Goal: Information Seeking & Learning: Check status

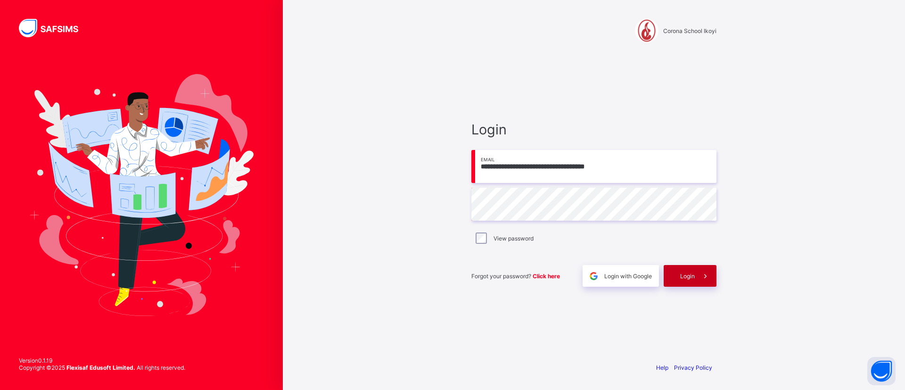
click at [678, 272] on div "Login" at bounding box center [690, 276] width 53 height 22
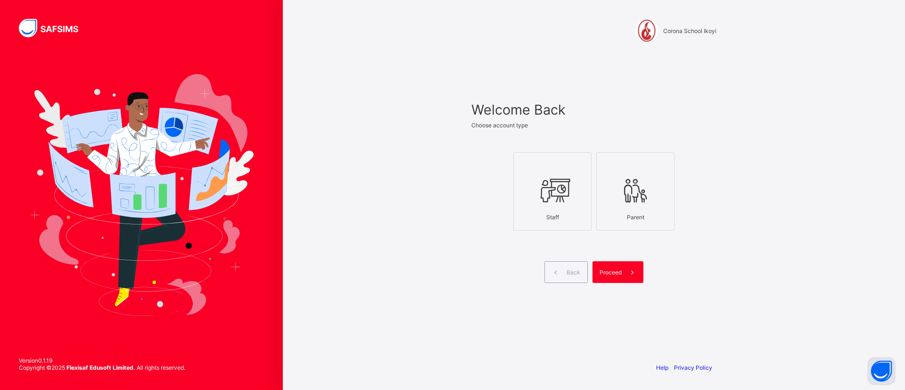
click at [575, 186] on div at bounding box center [552, 190] width 68 height 37
click at [609, 265] on div "Proceed" at bounding box center [617, 272] width 51 height 22
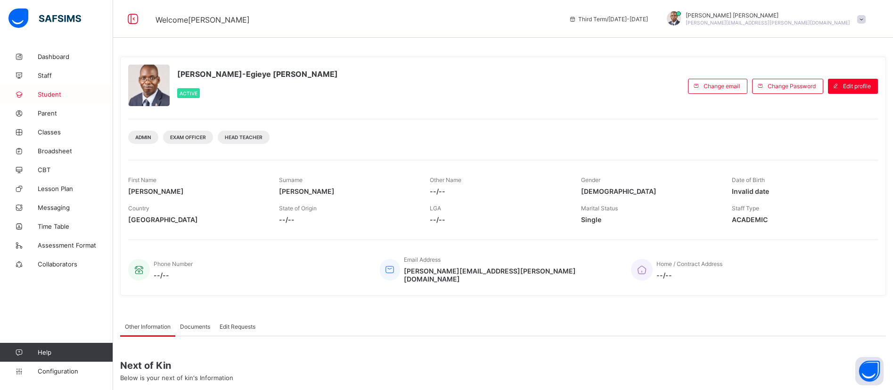
click at [48, 91] on span "Student" at bounding box center [75, 94] width 75 height 8
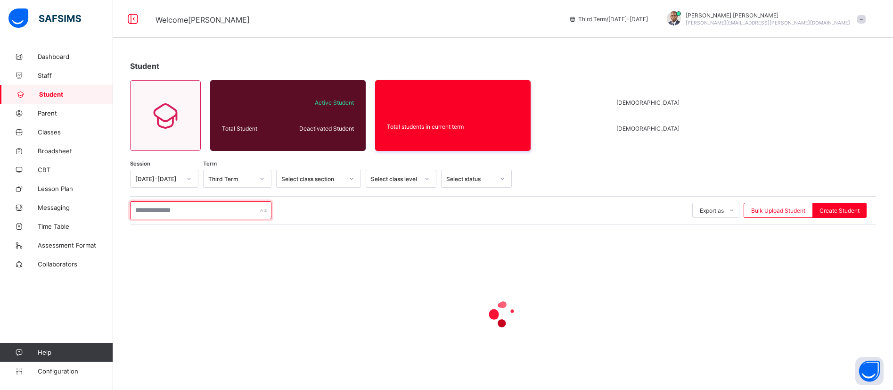
click at [186, 211] on input "text" at bounding box center [200, 210] width 141 height 18
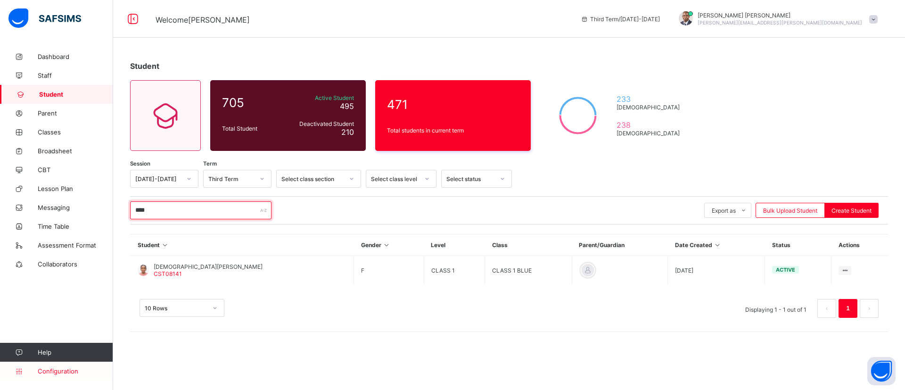
type input "****"
click at [54, 369] on span "Configuration" at bounding box center [75, 371] width 75 height 8
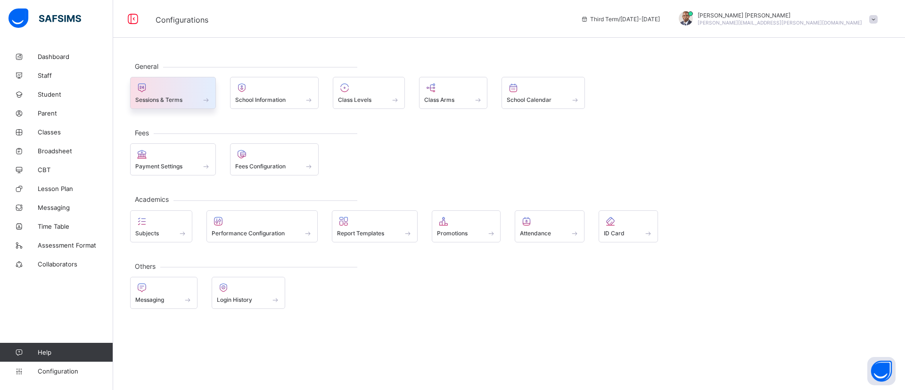
click at [177, 97] on span "Sessions & Terms" at bounding box center [158, 99] width 47 height 7
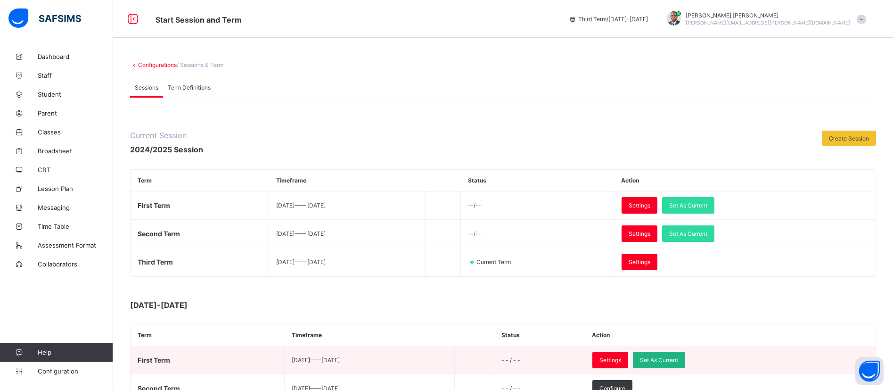
click at [678, 358] on span "Set As Current" at bounding box center [659, 359] width 38 height 7
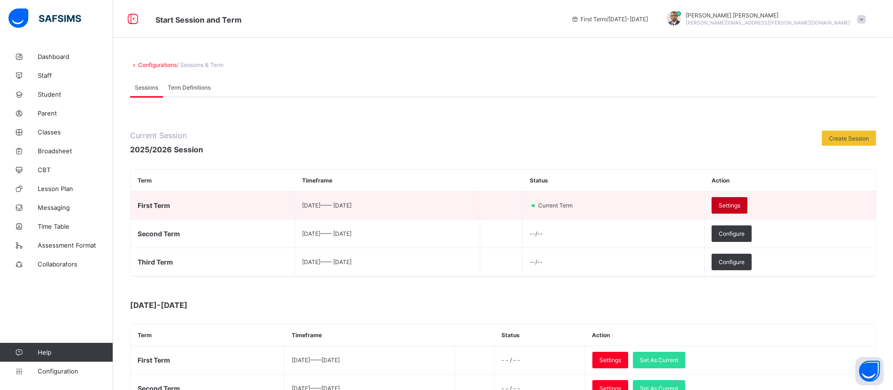
click at [747, 201] on div "Settings" at bounding box center [730, 205] width 36 height 16
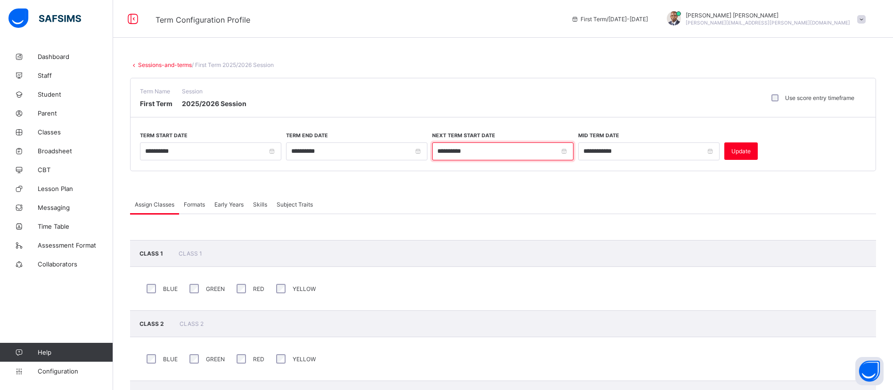
click at [538, 156] on input "**********" at bounding box center [502, 151] width 141 height 18
click at [599, 173] on span at bounding box center [503, 183] width 746 height 24
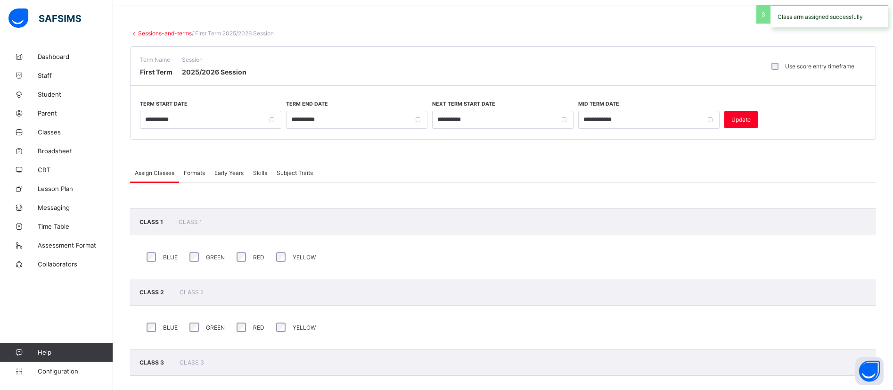
scroll to position [11, 0]
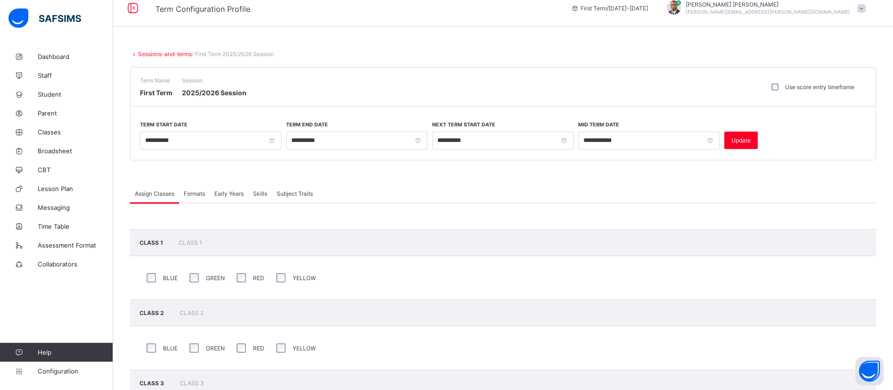
click at [191, 196] on span "Formats" at bounding box center [194, 193] width 21 height 7
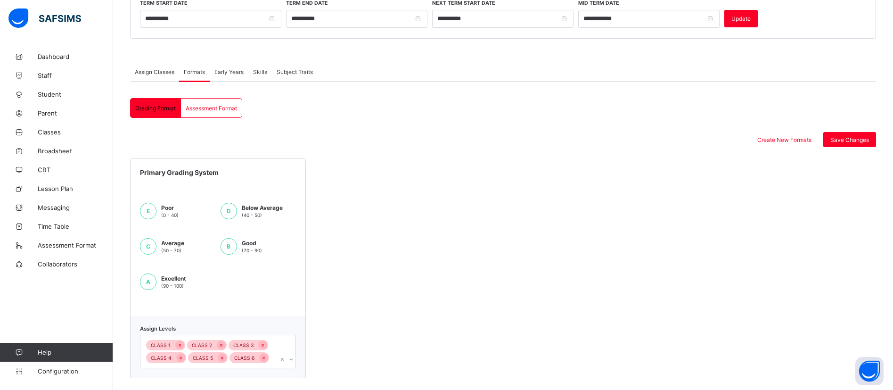
scroll to position [139, 0]
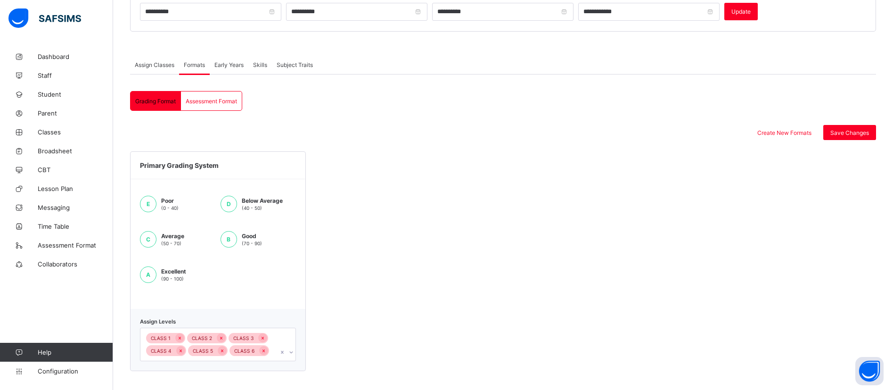
click at [269, 60] on div "Skills" at bounding box center [260, 64] width 24 height 19
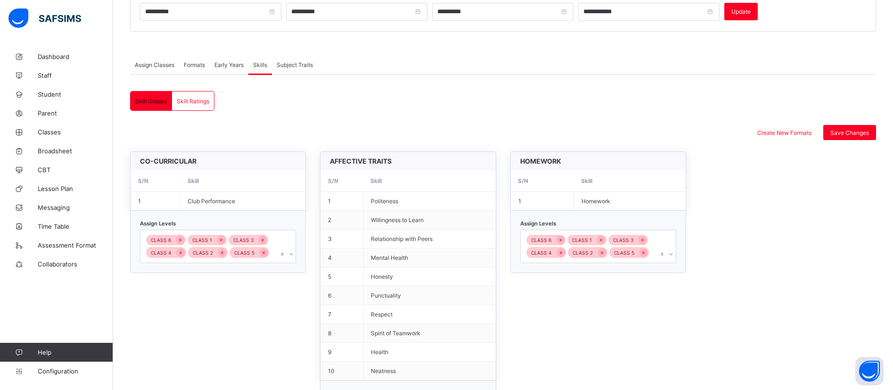
click at [290, 64] on span "Subject Traits" at bounding box center [295, 64] width 36 height 7
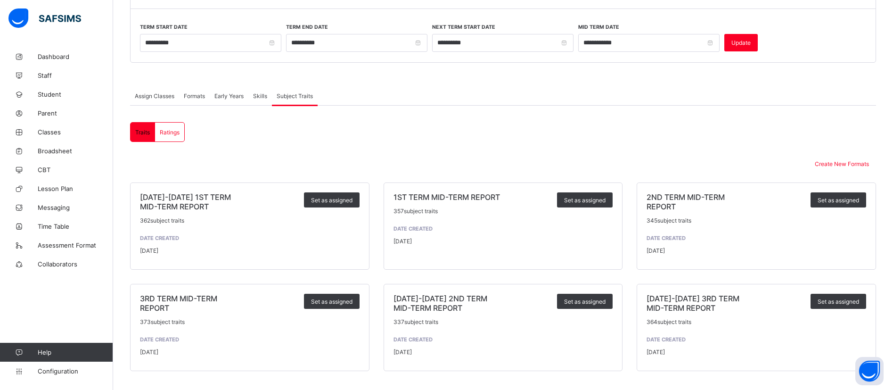
click at [152, 95] on span "Assign Classes" at bounding box center [155, 95] width 40 height 7
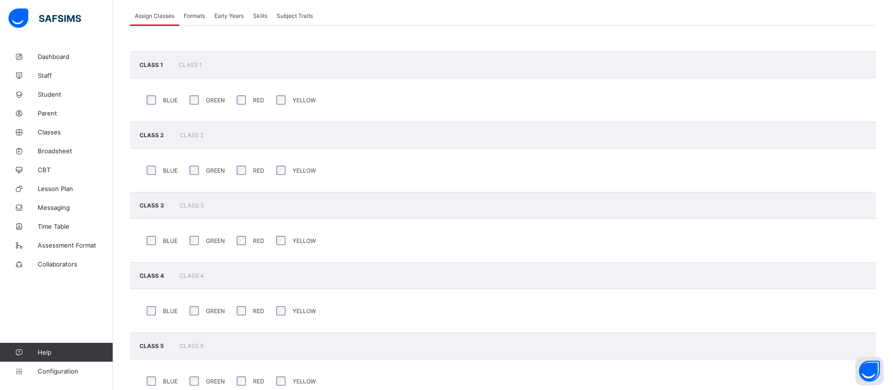
scroll to position [0, 0]
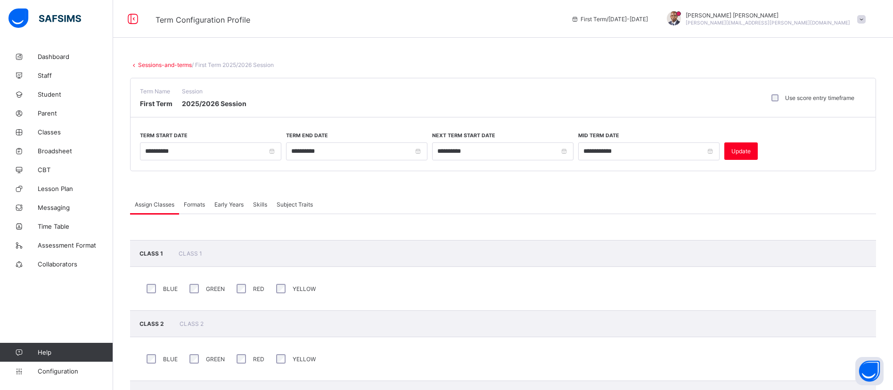
click at [160, 64] on link "Sessions-and-terms" at bounding box center [165, 64] width 54 height 7
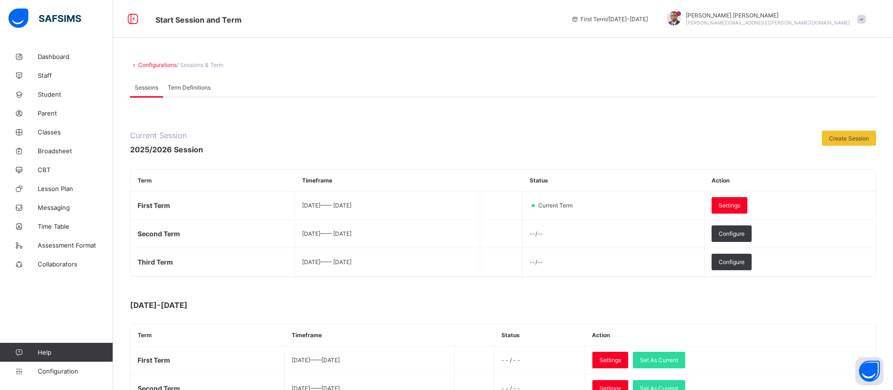
click at [189, 84] on span "Term Definitions" at bounding box center [189, 87] width 43 height 7
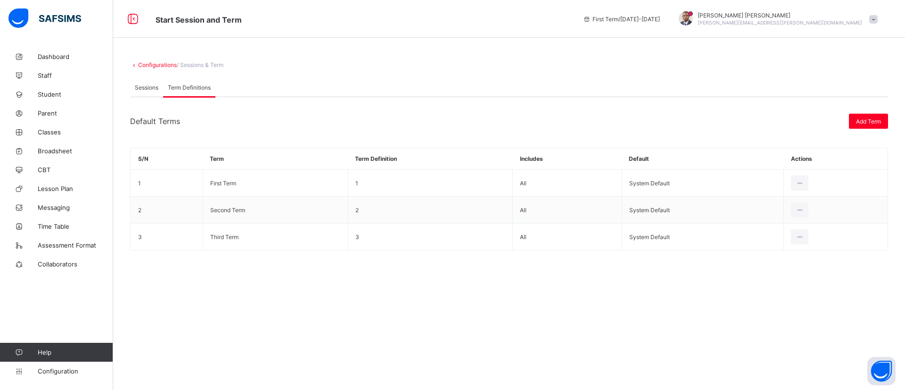
click at [139, 86] on span "Sessions" at bounding box center [147, 87] width 24 height 7
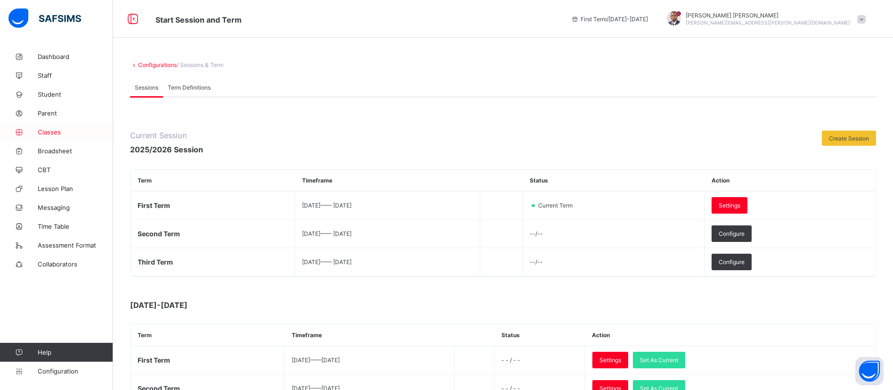
click at [49, 135] on span "Classes" at bounding box center [75, 132] width 75 height 8
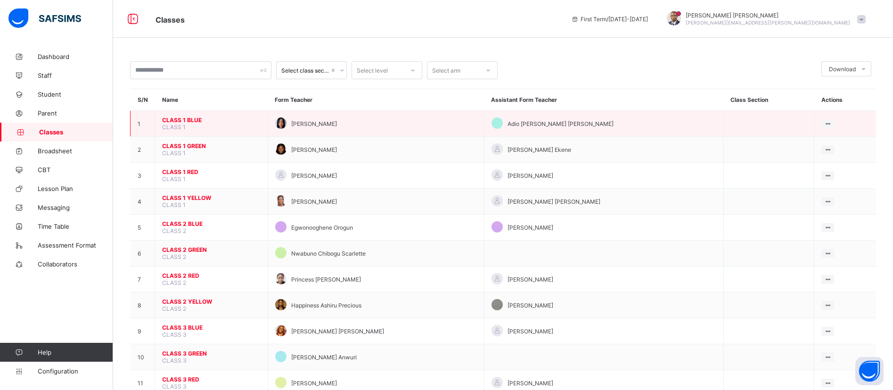
click at [191, 119] on span "CLASS 1 BLUE" at bounding box center [211, 119] width 98 height 7
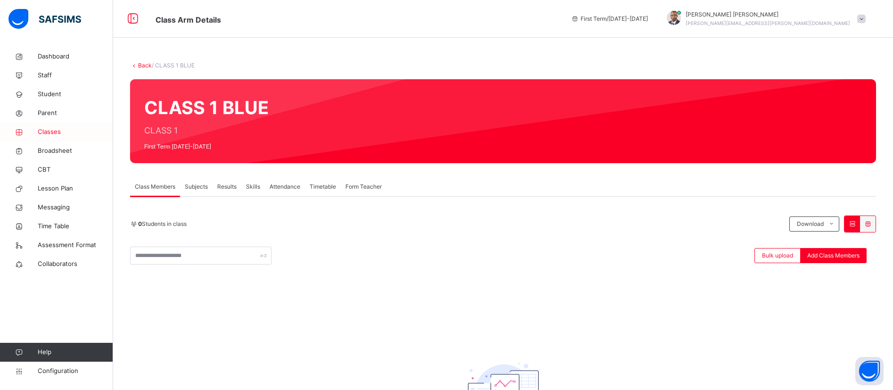
click at [49, 131] on span "Classes" at bounding box center [75, 131] width 75 height 9
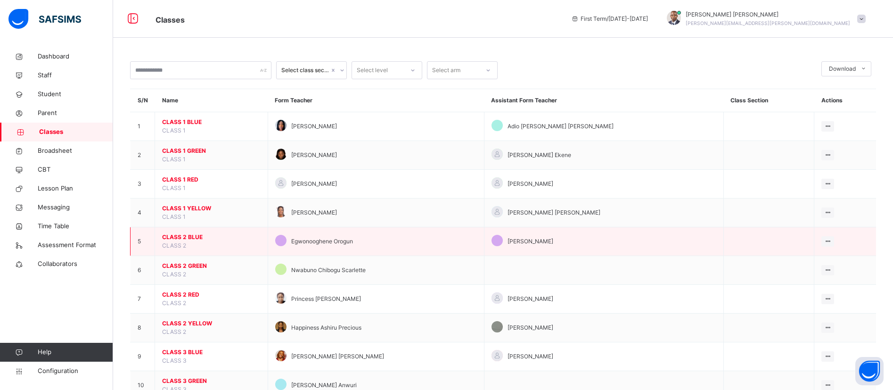
click at [185, 234] on span "CLASS 2 BLUE" at bounding box center [211, 237] width 98 height 8
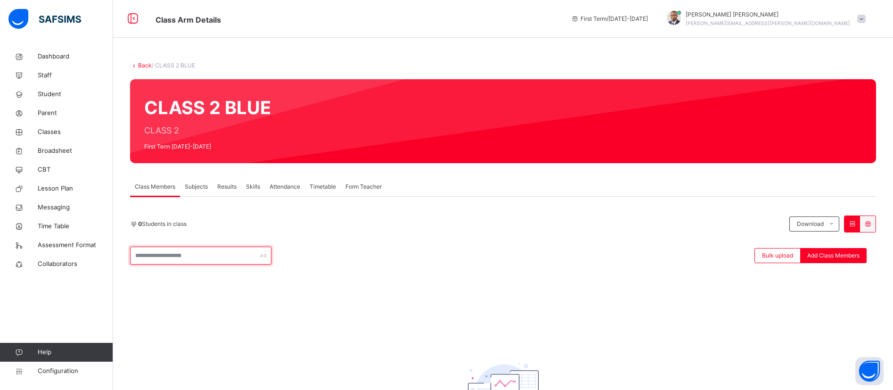
click at [185, 253] on input "text" at bounding box center [200, 255] width 141 height 18
click at [146, 191] on div "Class Members" at bounding box center [155, 186] width 50 height 19
click at [50, 370] on span "Configuration" at bounding box center [75, 370] width 75 height 9
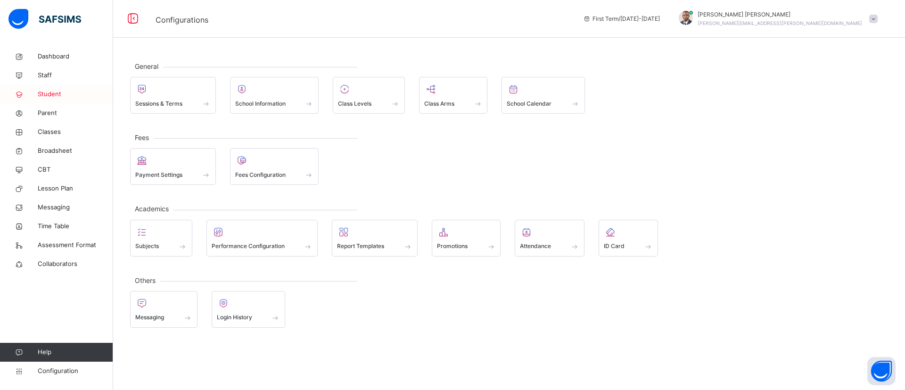
click at [45, 90] on span "Student" at bounding box center [75, 94] width 75 height 9
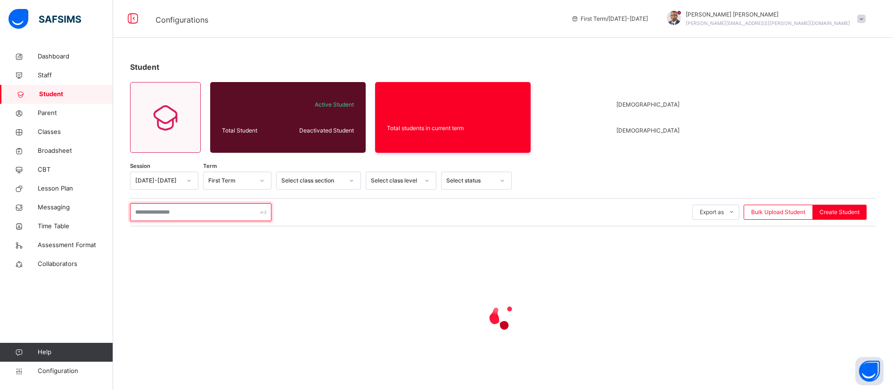
click at [198, 213] on input "text" at bounding box center [200, 212] width 141 height 18
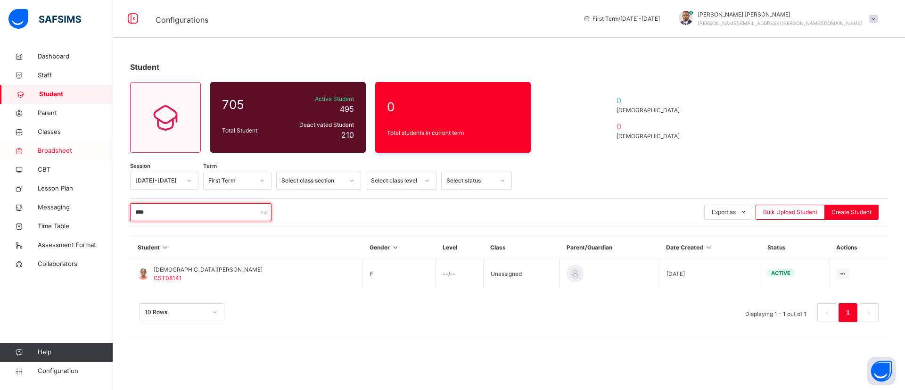
type input "****"
click at [48, 147] on span "Broadsheet" at bounding box center [75, 150] width 75 height 9
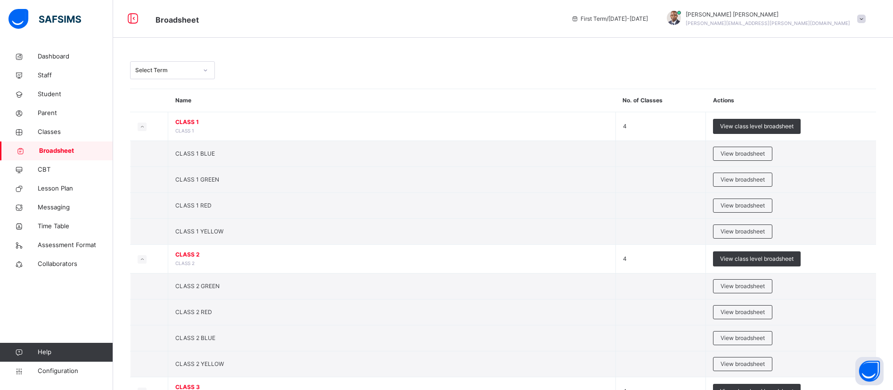
click at [167, 69] on div "Select Term" at bounding box center [166, 70] width 62 height 8
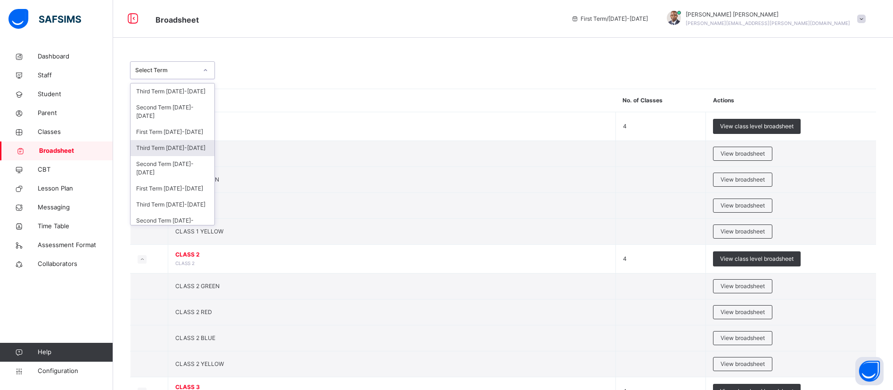
click at [174, 148] on div "Third Term [DATE]-[DATE]" at bounding box center [173, 148] width 84 height 16
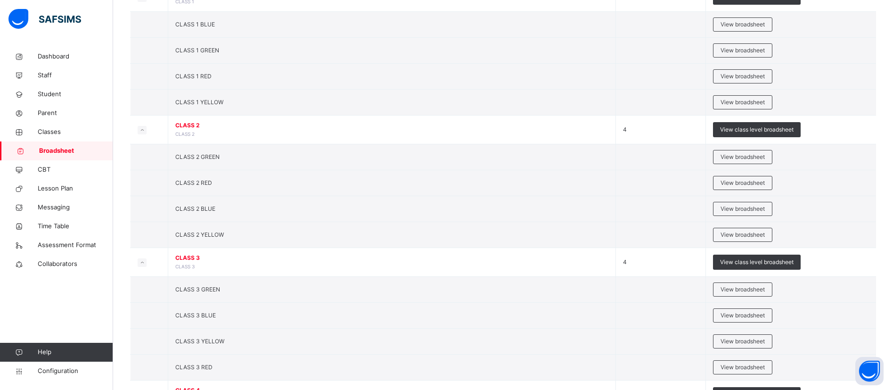
scroll to position [144, 0]
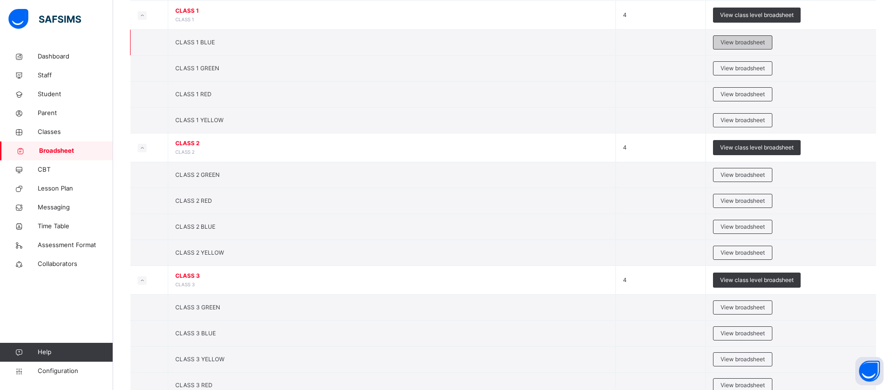
click at [758, 37] on div "View broadsheet" at bounding box center [742, 42] width 59 height 14
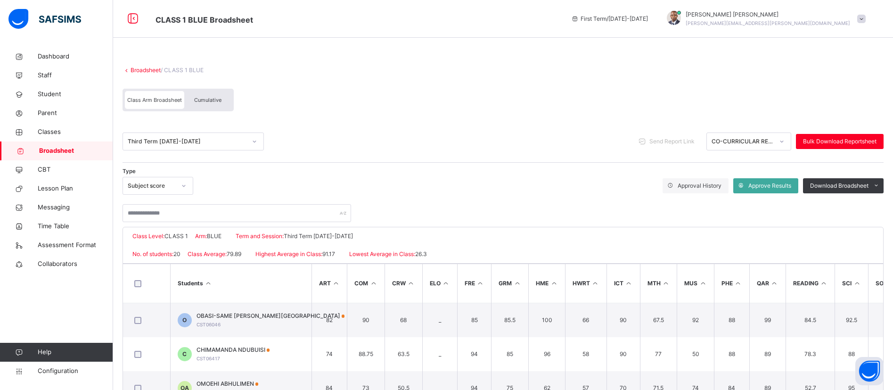
click at [214, 100] on span "Cumulative" at bounding box center [207, 100] width 27 height 7
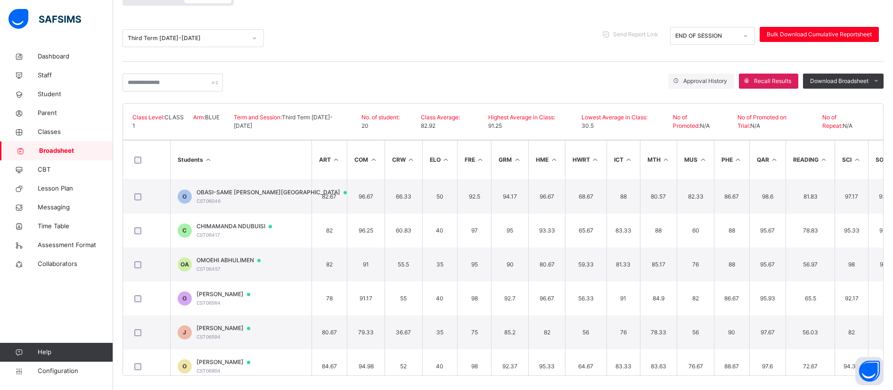
scroll to position [110, 0]
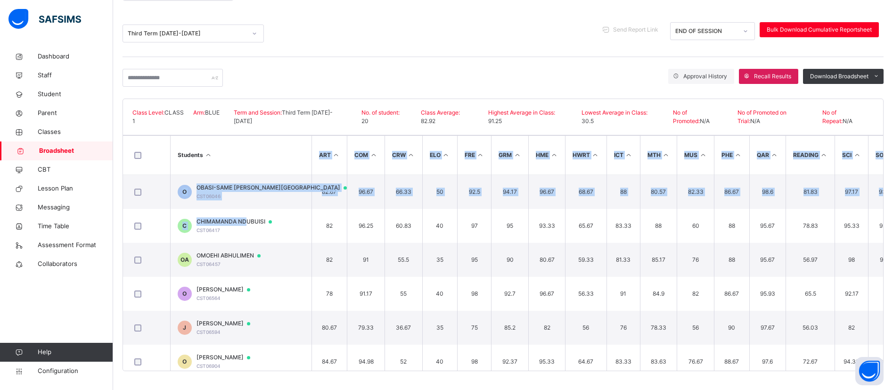
drag, startPoint x: 246, startPoint y: 222, endPoint x: 283, endPoint y: 172, distance: 63.0
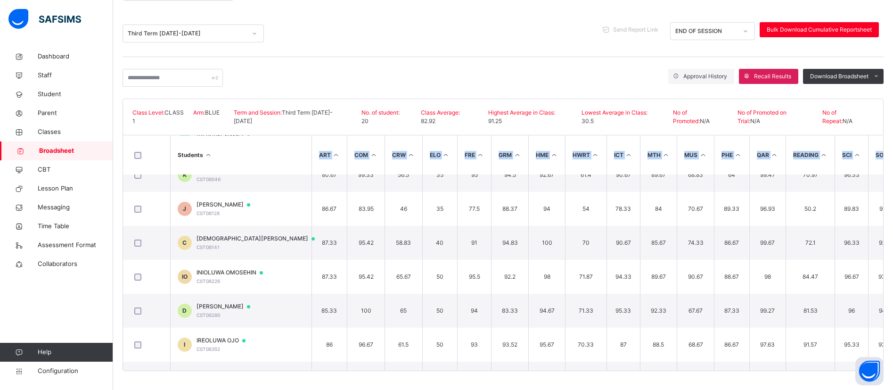
scroll to position [452, 0]
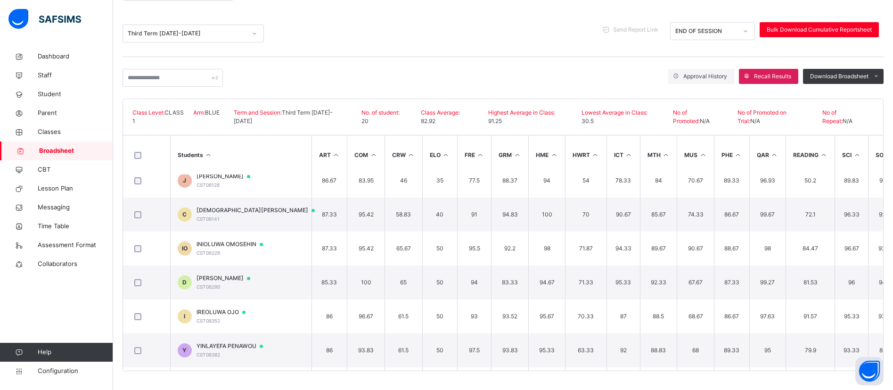
click at [467, 46] on div "Third Term [DATE]-[DATE] Send Report Link END OF SESSION Bulk Download Cumulati…" at bounding box center [503, 33] width 761 height 47
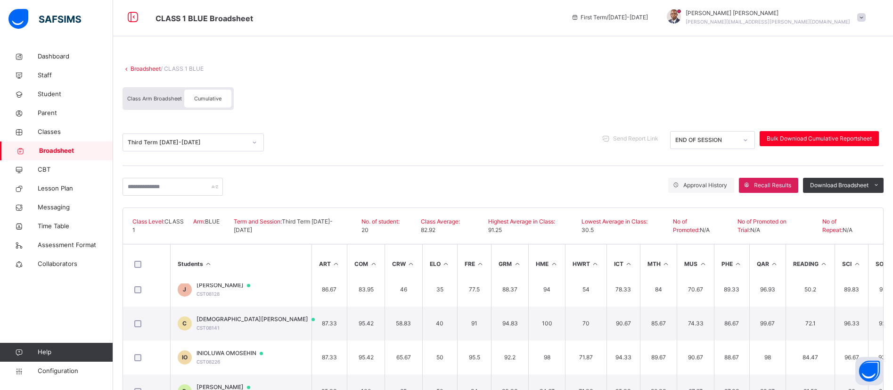
scroll to position [0, 0]
